Goal: Navigation & Orientation: Go to known website

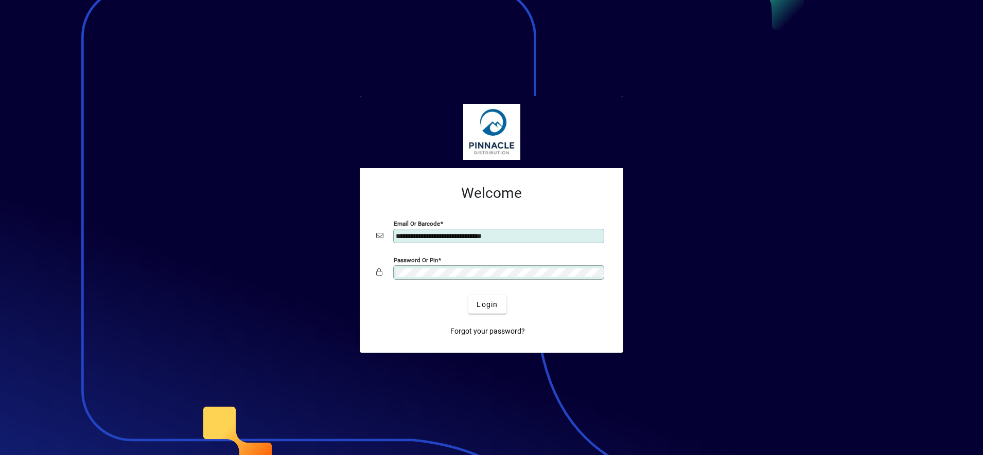
click at [408, 239] on input "**********" at bounding box center [500, 236] width 208 height 8
type input "**********"
click at [488, 303] on span "Login" at bounding box center [486, 304] width 21 height 11
